Goal: Task Accomplishment & Management: Manage account settings

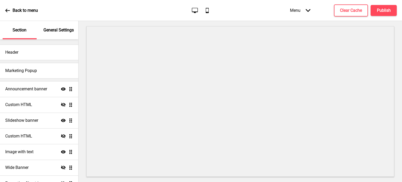
scroll to position [9, 0]
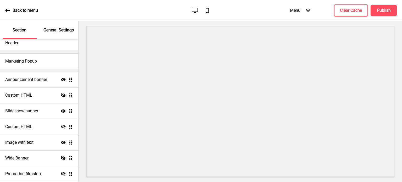
click at [56, 28] on p "General Settings" at bounding box center [58, 30] width 30 height 6
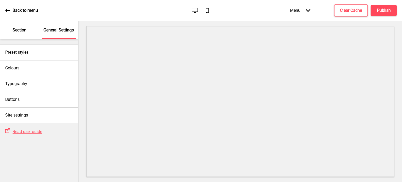
scroll to position [0, 0]
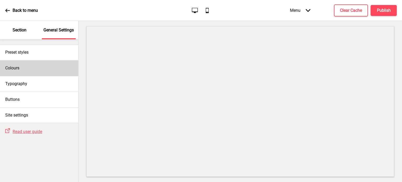
click at [38, 66] on div "Colours" at bounding box center [39, 68] width 78 height 16
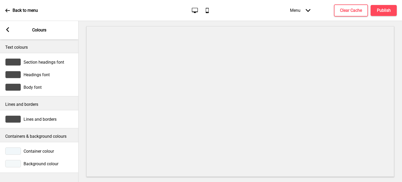
click at [8, 31] on icon at bounding box center [7, 29] width 3 height 5
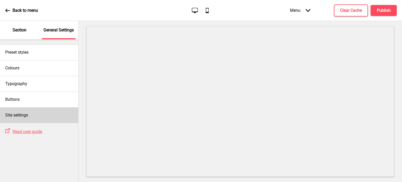
click at [54, 116] on div "Site settings" at bounding box center [39, 115] width 78 height 16
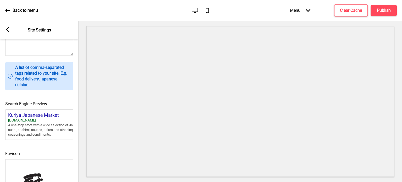
scroll to position [238, 0]
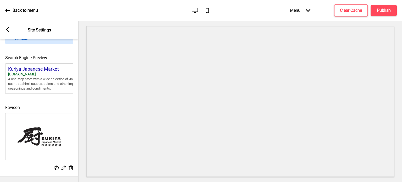
click at [5, 31] on rect at bounding box center [7, 29] width 5 height 5
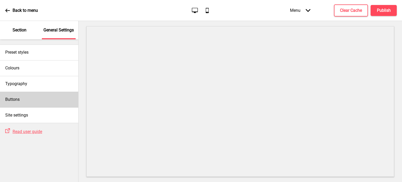
click at [36, 101] on div "Buttons" at bounding box center [39, 99] width 78 height 16
select select "outline"
select select "pill"
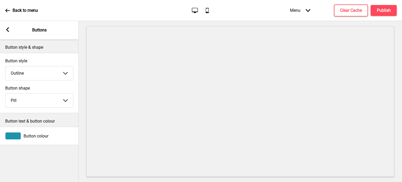
click at [7, 30] on icon at bounding box center [7, 29] width 3 height 5
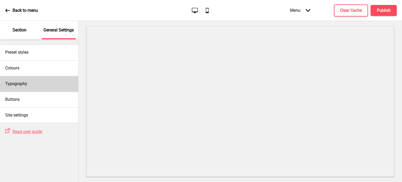
click at [52, 81] on div "Typography" at bounding box center [39, 84] width 78 height 16
select select "Lato"
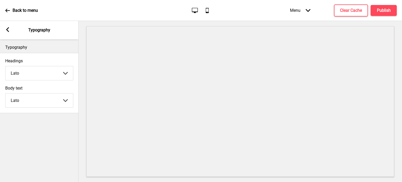
drag, startPoint x: 11, startPoint y: 31, endPoint x: 7, endPoint y: 31, distance: 4.5
click at [10, 31] on div "Arrow left Typography" at bounding box center [39, 30] width 78 height 18
click at [6, 31] on rect at bounding box center [7, 29] width 5 height 5
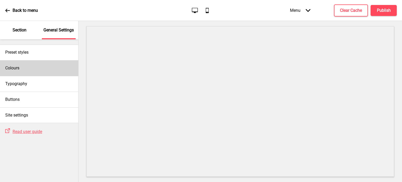
click at [41, 69] on div "Colours" at bounding box center [39, 68] width 78 height 16
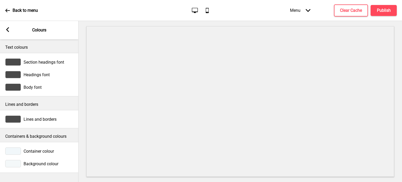
click at [7, 29] on icon at bounding box center [7, 29] width 3 height 5
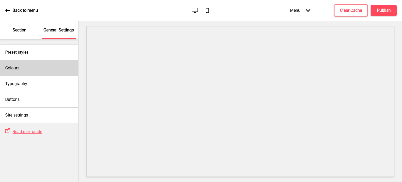
click at [29, 68] on div "Colours" at bounding box center [39, 68] width 78 height 16
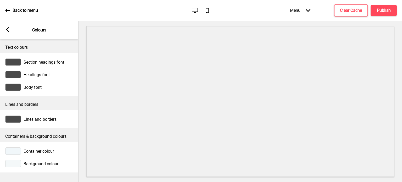
click at [8, 30] on rect at bounding box center [7, 29] width 5 height 5
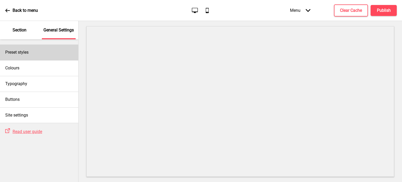
click at [37, 56] on div "Preset styles" at bounding box center [39, 52] width 78 height 16
select select "Custom"
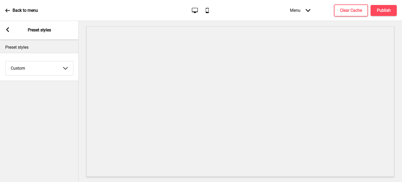
click at [64, 69] on select "Coffee Contrast Dark Earth Marine Minimalist Modern Oddle Pastel Yellow Fruits …" at bounding box center [38, 68] width 67 height 14
click at [6, 28] on rect at bounding box center [7, 29] width 5 height 5
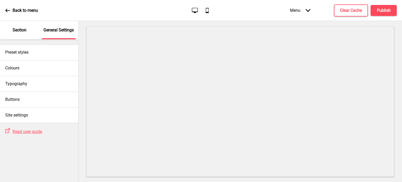
click at [14, 29] on p "Section" at bounding box center [20, 30] width 14 height 6
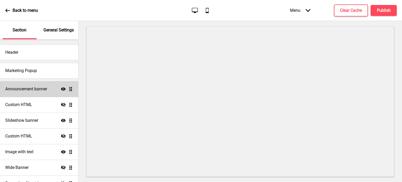
click at [30, 86] on h4 "Announcement banner" at bounding box center [26, 89] width 42 height 6
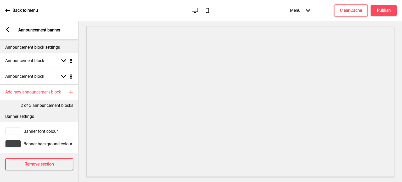
scroll to position [2, 0]
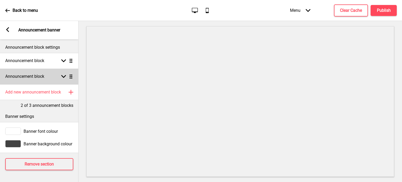
click at [62, 75] on icon at bounding box center [63, 76] width 5 height 3
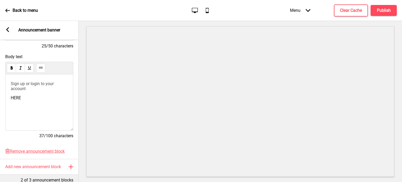
scroll to position [98, 0]
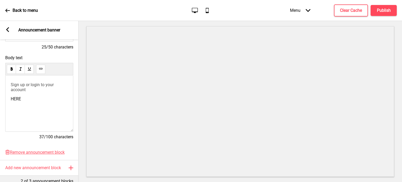
click at [18, 101] on span "HERE" at bounding box center [16, 98] width 10 height 5
click at [57, 55] on div "Body text Sign up or login to your account ﻿ HERE ﻿ 38/100 characters" at bounding box center [39, 100] width 78 height 94
click at [47, 58] on span "Body text" at bounding box center [39, 57] width 68 height 5
click at [68, 56] on span "Body text" at bounding box center [39, 57] width 68 height 5
